Goal: Check status: Check status

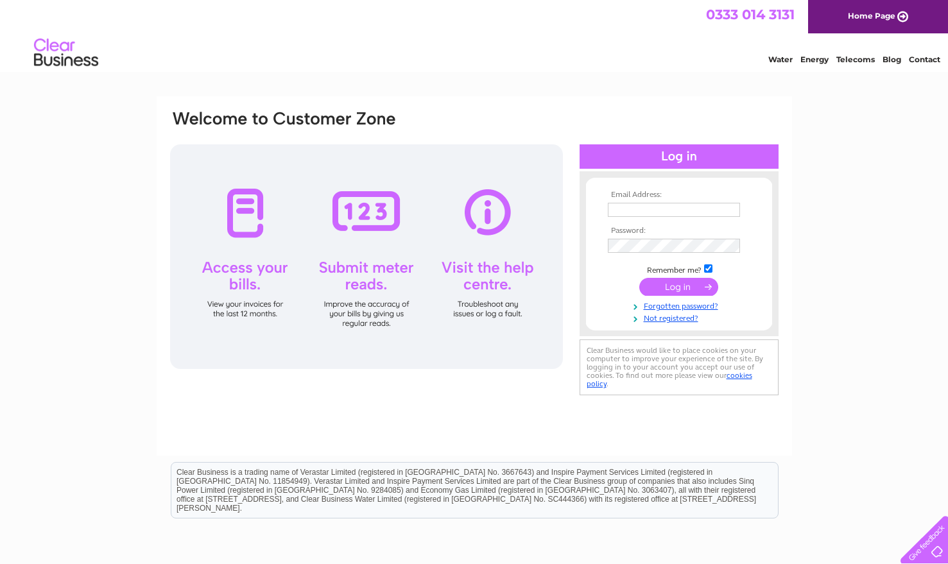
type input "[EMAIL_ADDRESS][DOMAIN_NAME]"
click at [655, 289] on input "submit" at bounding box center [679, 287] width 79 height 18
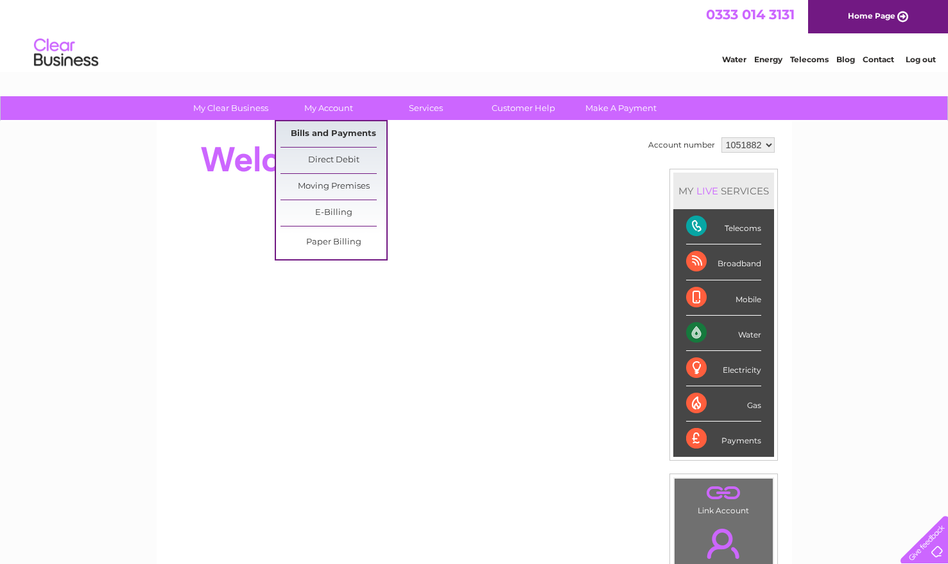
click at [334, 129] on link "Bills and Payments" at bounding box center [334, 134] width 106 height 26
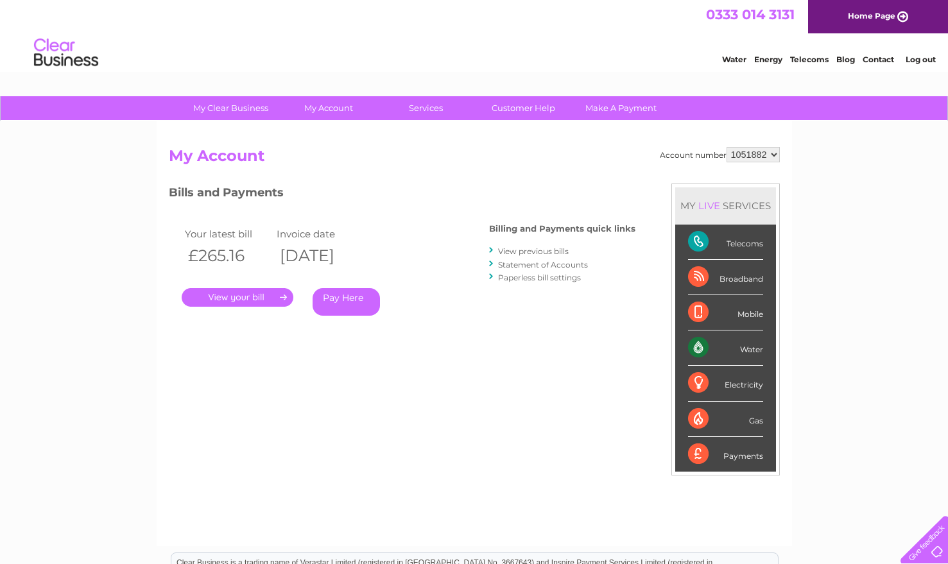
click at [268, 299] on link "." at bounding box center [238, 297] width 112 height 19
